Goal: Information Seeking & Learning: Learn about a topic

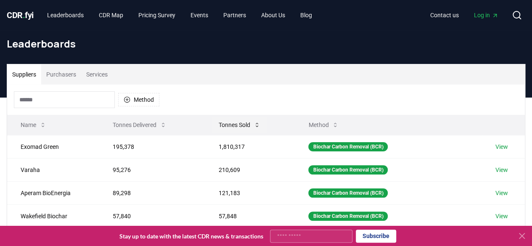
click at [257, 120] on button "Tonnes Sold" at bounding box center [239, 125] width 55 height 17
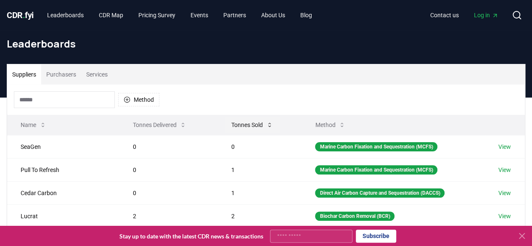
click at [258, 126] on button "Tonnes Sold" at bounding box center [252, 125] width 55 height 17
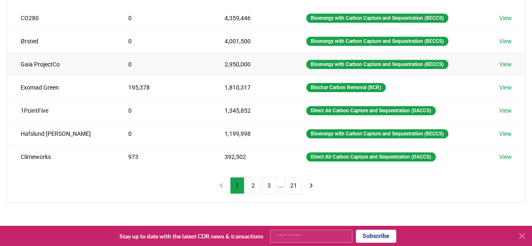
scroll to position [210, 0]
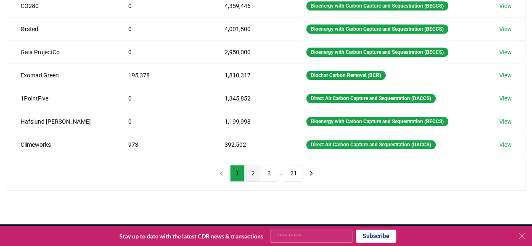
click at [250, 167] on button "2" at bounding box center [253, 173] width 14 height 17
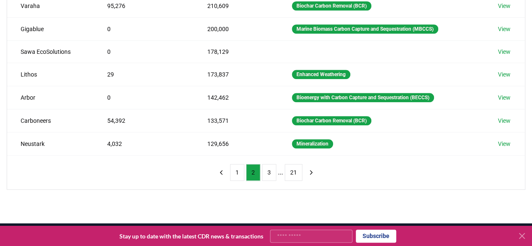
click at [269, 166] on button "3" at bounding box center [269, 172] width 14 height 17
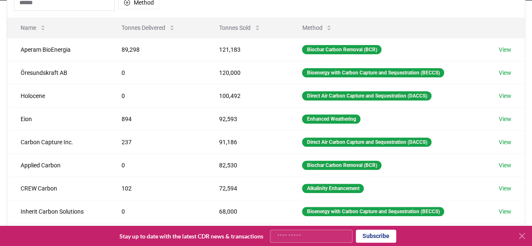
scroll to position [84, 0]
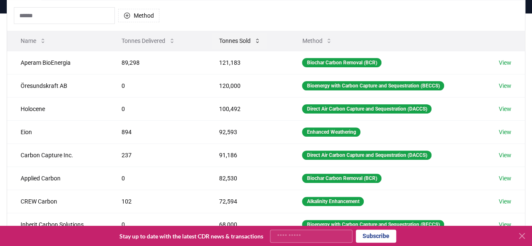
click at [249, 42] on button "Tonnes Sold" at bounding box center [239, 40] width 55 height 17
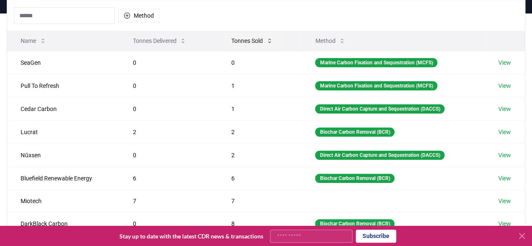
click at [249, 42] on button "Tonnes Sold" at bounding box center [252, 40] width 55 height 17
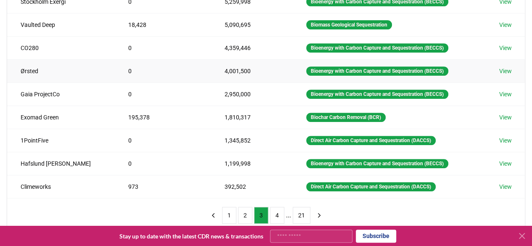
scroll to position [210, 0]
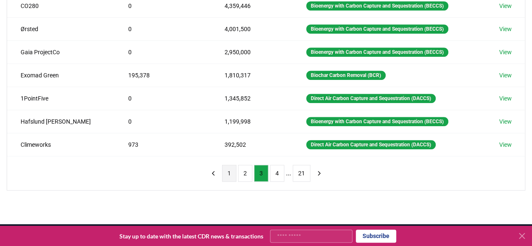
click at [233, 171] on button "1" at bounding box center [229, 173] width 14 height 17
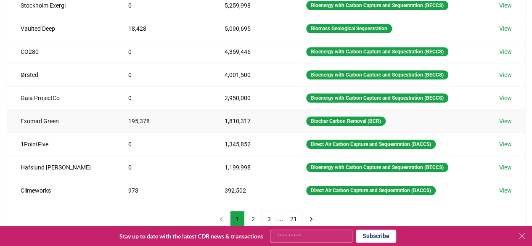
scroll to position [168, 0]
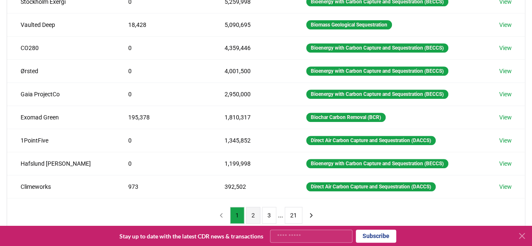
click at [256, 208] on button "2" at bounding box center [253, 215] width 14 height 17
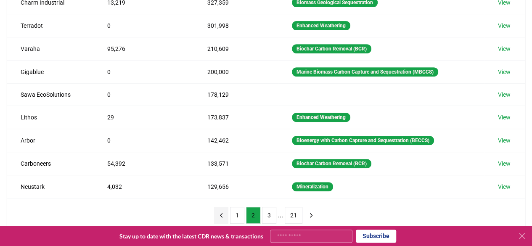
scroll to position [210, 0]
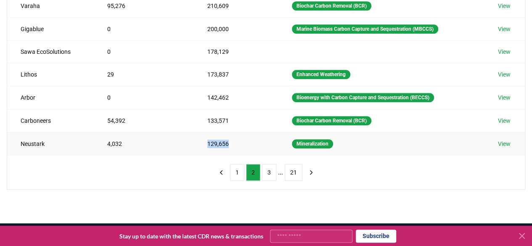
drag, startPoint x: 224, startPoint y: 140, endPoint x: 163, endPoint y: 135, distance: 61.2
click at [163, 135] on tr "Neustark 4,032 129,656 Mineralization View" at bounding box center [266, 143] width 518 height 23
click at [169, 142] on td "4,032" at bounding box center [144, 143] width 100 height 23
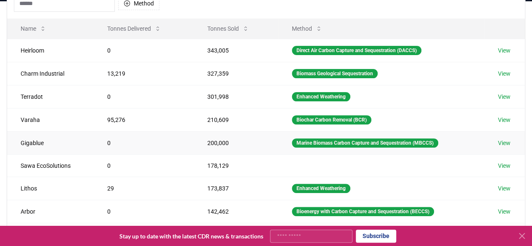
scroll to position [168, 0]
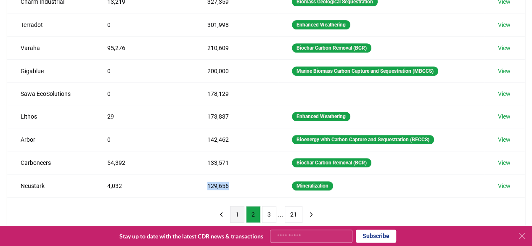
click at [239, 207] on button "1" at bounding box center [237, 214] width 14 height 17
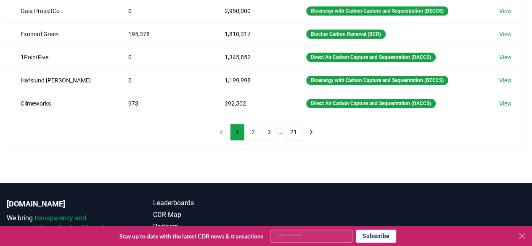
scroll to position [252, 0]
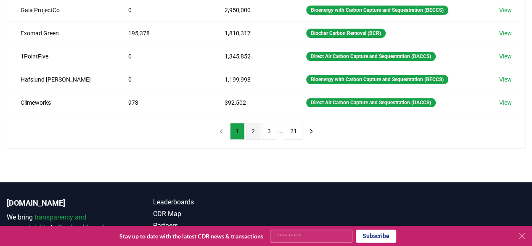
click at [252, 129] on button "2" at bounding box center [253, 131] width 14 height 17
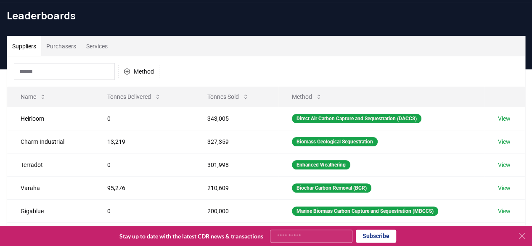
scroll to position [0, 0]
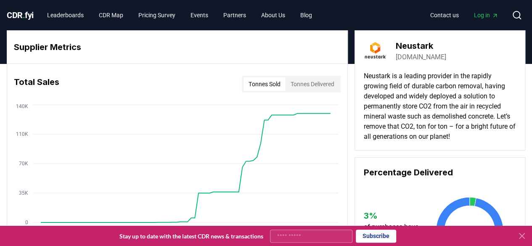
click at [427, 88] on p "Neustark is a leading provider in the rapidly growing field of durable carbon r…" at bounding box center [439, 106] width 153 height 71
click at [424, 117] on p "Neustark is a leading provider in the rapidly growing field of durable carbon r…" at bounding box center [439, 106] width 153 height 71
drag, startPoint x: 422, startPoint y: 88, endPoint x: 447, endPoint y: 86, distance: 24.9
click at [447, 86] on p "Neustark is a leading provider in the rapidly growing field of durable carbon r…" at bounding box center [439, 106] width 153 height 71
drag, startPoint x: 455, startPoint y: 86, endPoint x: 502, endPoint y: 86, distance: 47.1
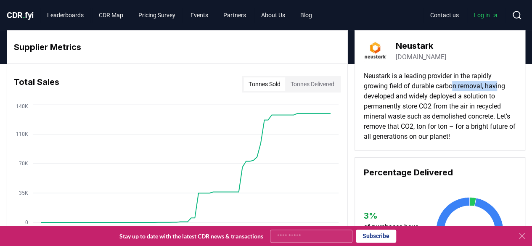
click at [502, 86] on p "Neustark is a leading provider in the rapidly growing field of durable carbon r…" at bounding box center [439, 106] width 153 height 71
click at [492, 94] on p "Neustark is a leading provider in the rapidly growing field of durable carbon r…" at bounding box center [439, 106] width 153 height 71
drag, startPoint x: 373, startPoint y: 97, endPoint x: 456, endPoint y: 97, distance: 82.9
click at [453, 97] on p "Neustark is a leading provider in the rapidly growing field of durable carbon r…" at bounding box center [439, 106] width 153 height 71
click at [437, 112] on p "Neustark is a leading provider in the rapidly growing field of durable carbon r…" at bounding box center [439, 106] width 153 height 71
